Goal: Task Accomplishment & Management: Manage account settings

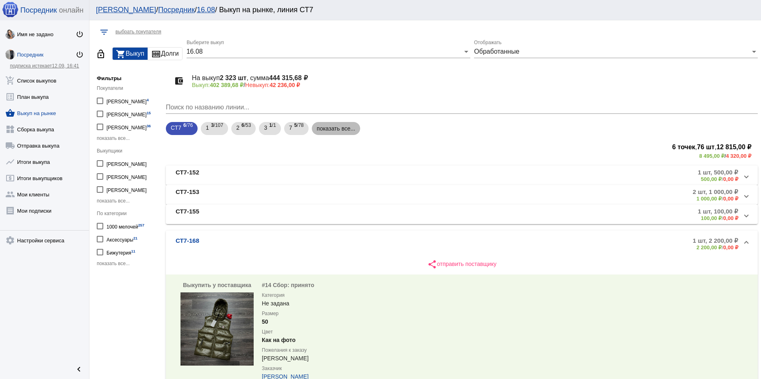
click at [346, 130] on mat-chip "показать все..." at bounding box center [336, 128] width 48 height 13
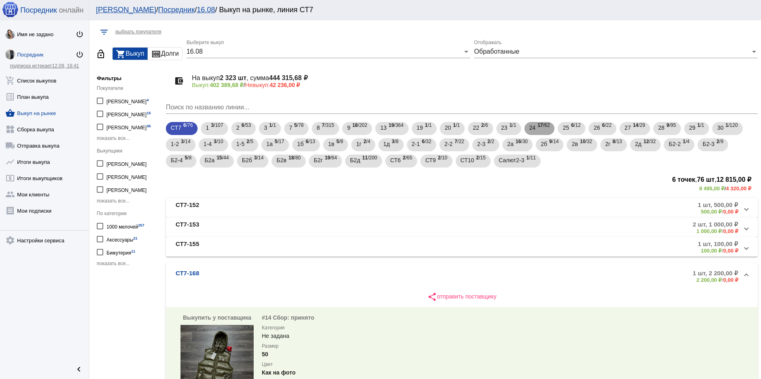
click at [538, 131] on span "17 /62" at bounding box center [544, 128] width 12 height 17
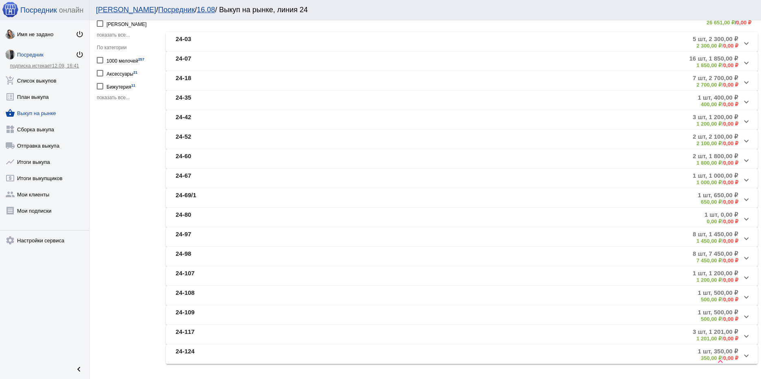
scroll to position [187, 0]
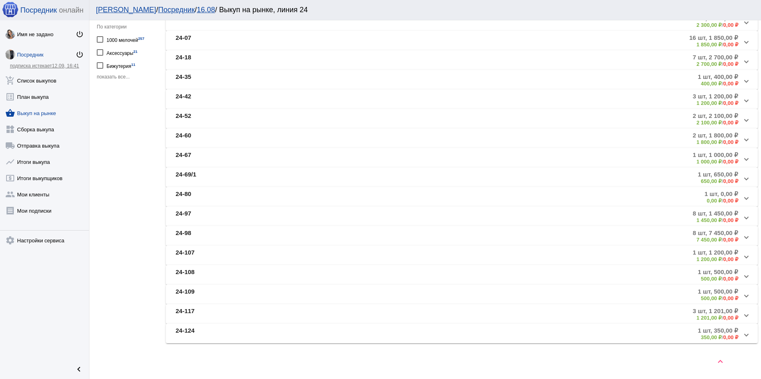
click at [488, 233] on mat-panel-description "8 шт, 7 450,00 ₽ 7 450,00 ₽ / 0,00 ₽" at bounding box center [551, 235] width 376 height 13
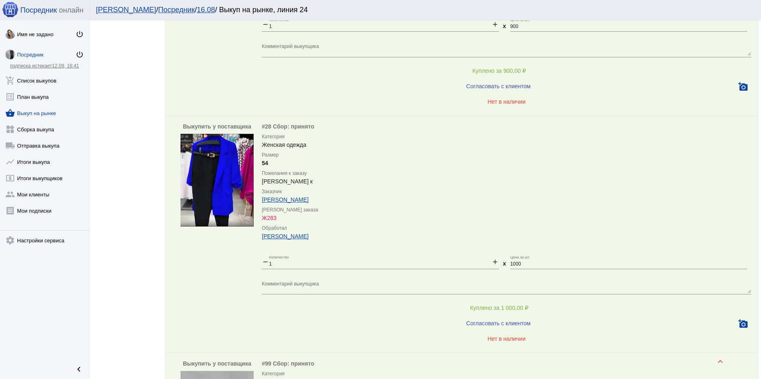
scroll to position [1569, 0]
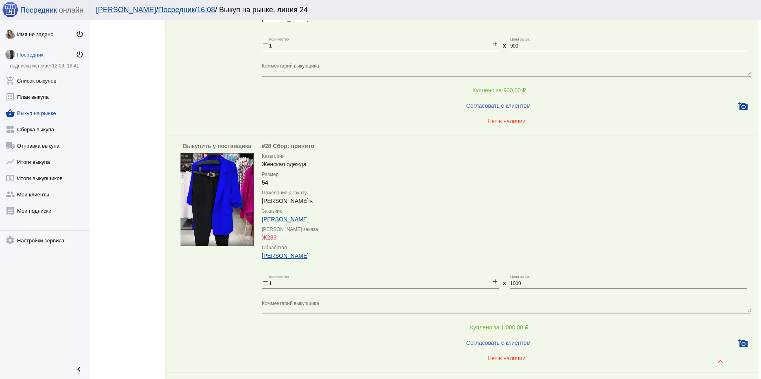
click at [210, 190] on img at bounding box center [217, 199] width 73 height 93
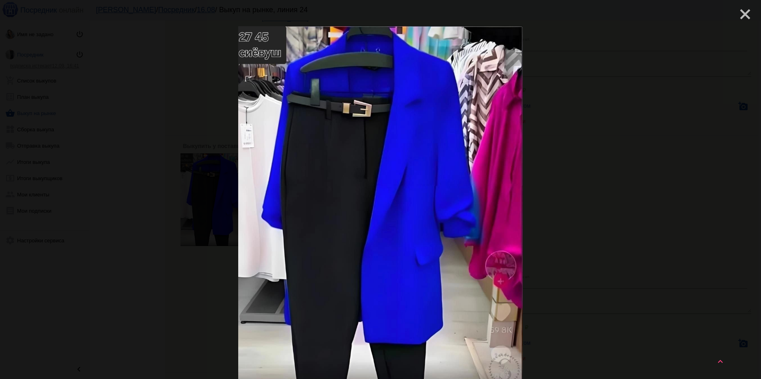
click at [737, 12] on mat-icon "close" at bounding box center [742, 11] width 10 height 10
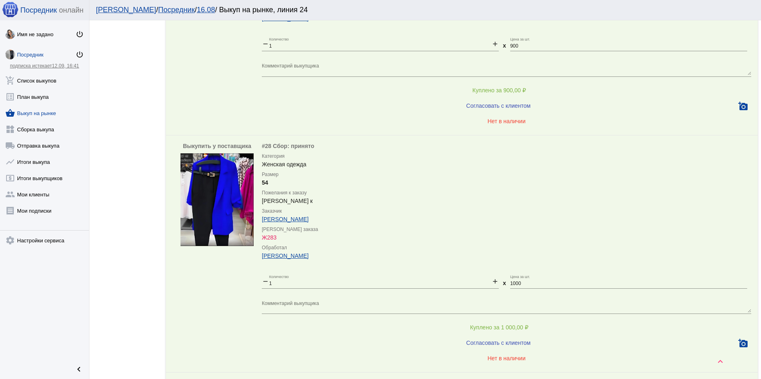
click at [228, 203] on img at bounding box center [217, 199] width 73 height 93
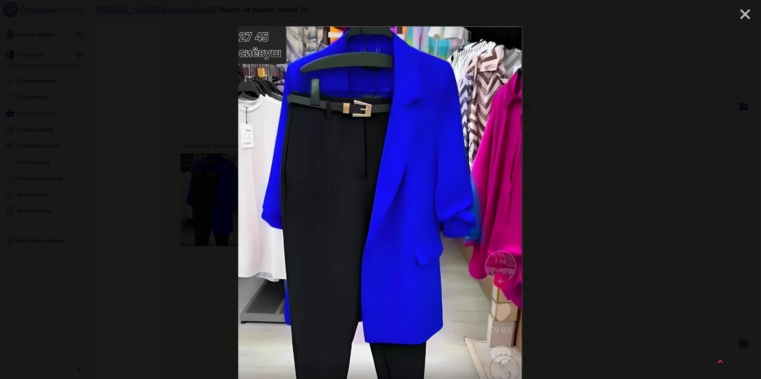
click at [740, 11] on mat-icon "close" at bounding box center [742, 11] width 10 height 10
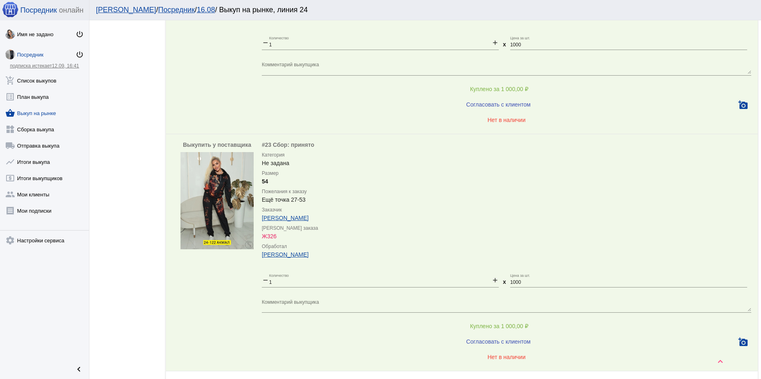
scroll to position [2043, 0]
